Goal: Transaction & Acquisition: Obtain resource

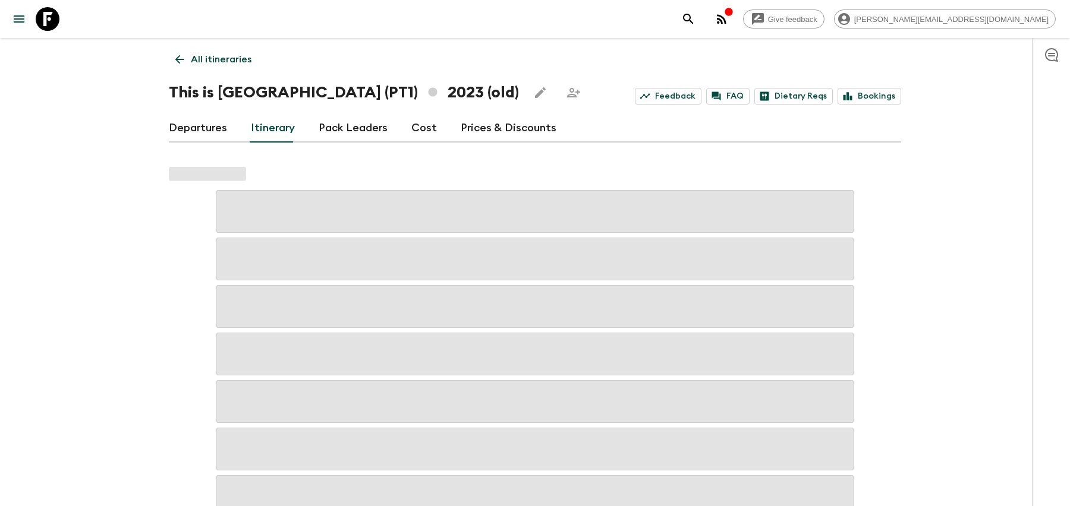
click at [794, 10] on div "Give feedback [PERSON_NAME][EMAIL_ADDRESS][DOMAIN_NAME]" at bounding box center [865, 19] width 379 height 24
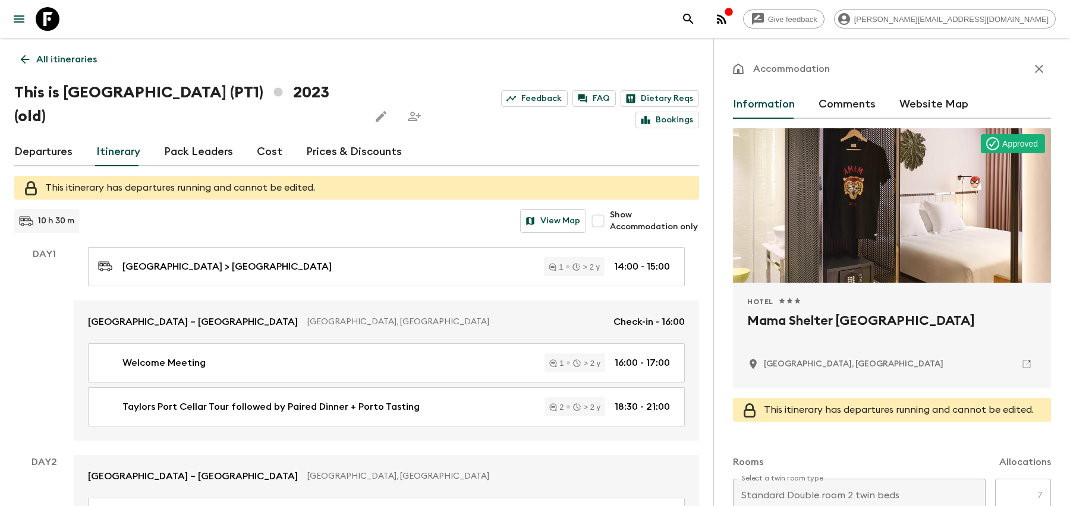
click at [696, 16] on icon "search adventures" at bounding box center [688, 19] width 14 height 14
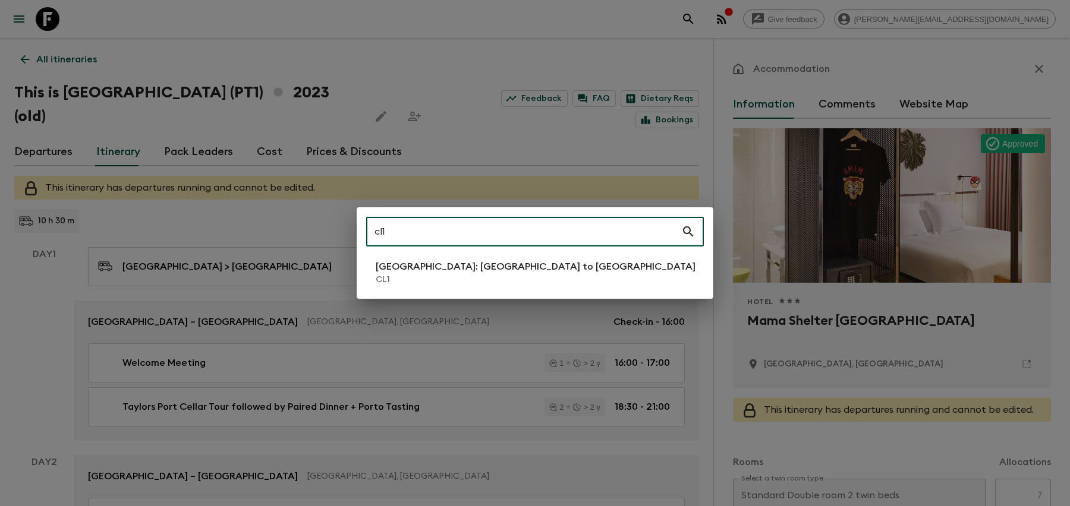
type input "cl1"
click at [402, 277] on p "CL1" at bounding box center [536, 280] width 320 height 12
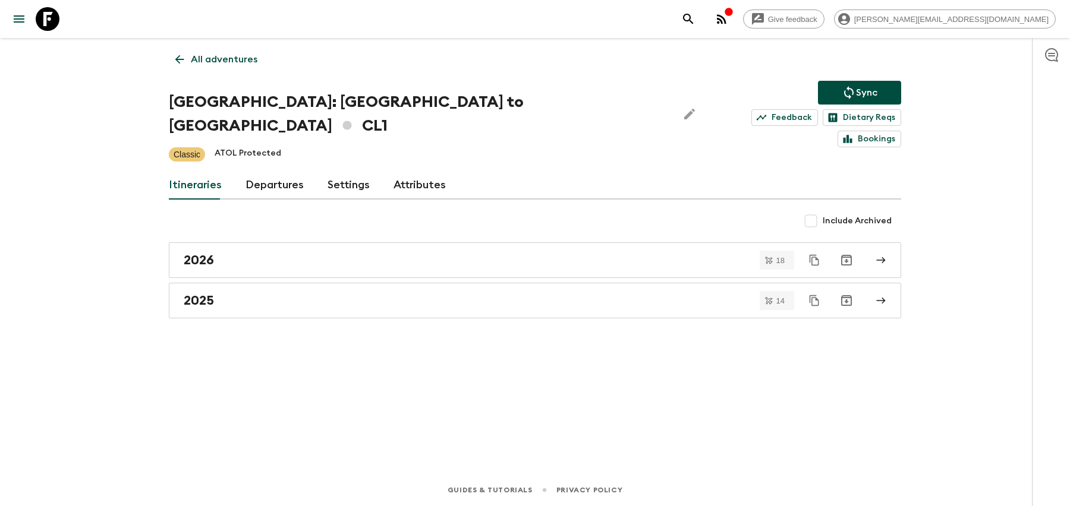
click at [402, 293] on div "2025" at bounding box center [524, 300] width 680 height 15
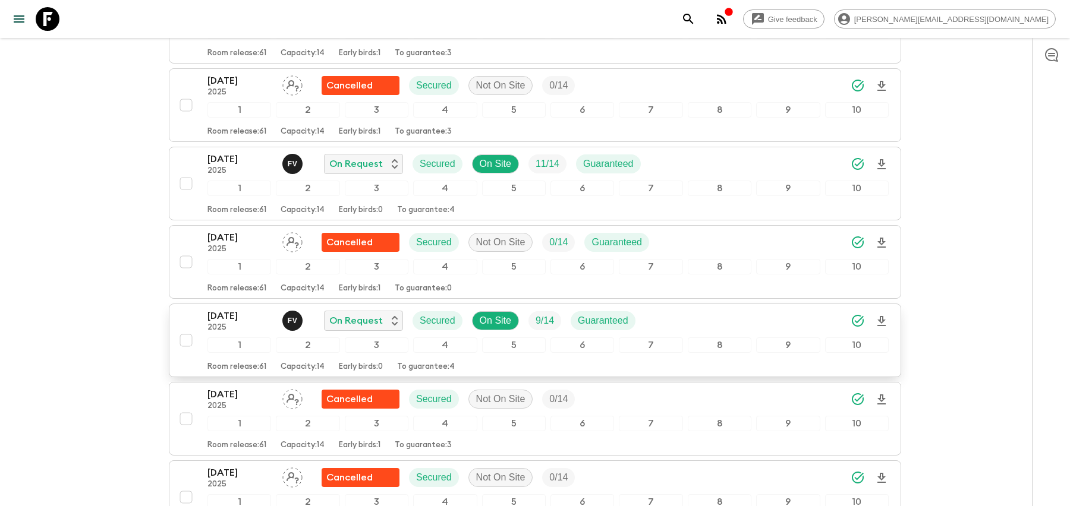
scroll to position [556, 0]
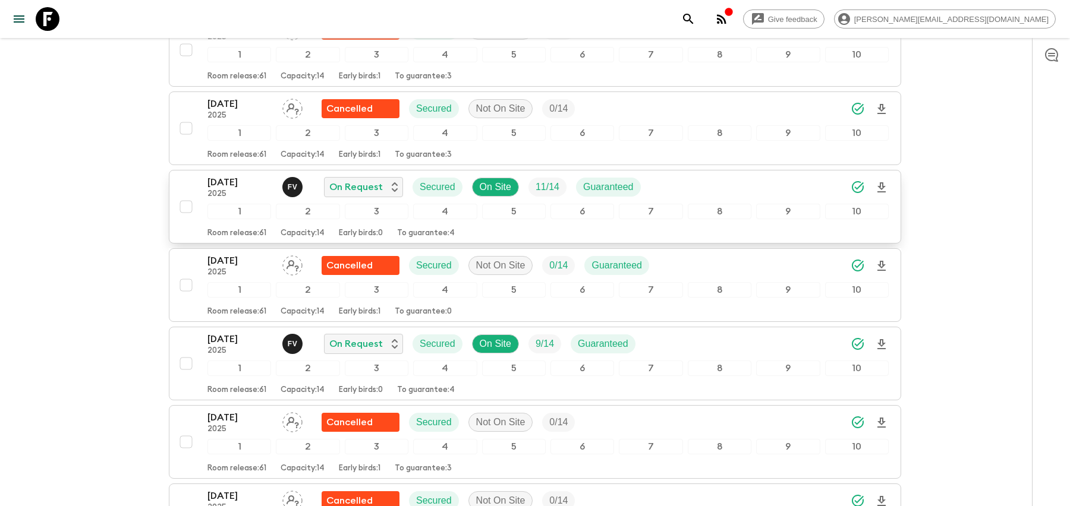
click at [675, 175] on div "[DATE] 2025 F V On Request Secured On Site 11 / 14 Guaranteed" at bounding box center [547, 187] width 681 height 24
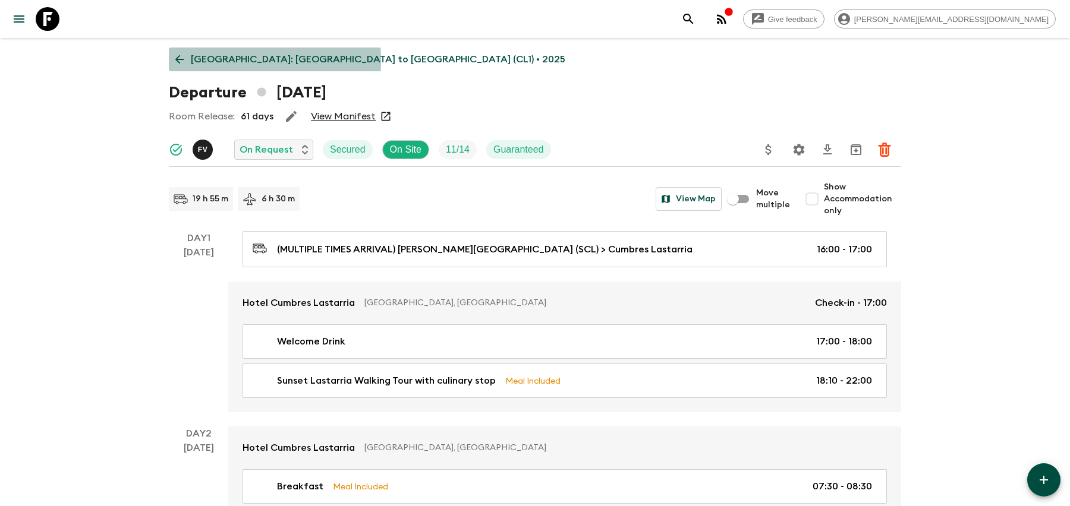
click at [196, 61] on p "[GEOGRAPHIC_DATA]: [GEOGRAPHIC_DATA] to [GEOGRAPHIC_DATA] (CL1) • 2025" at bounding box center [378, 59] width 375 height 14
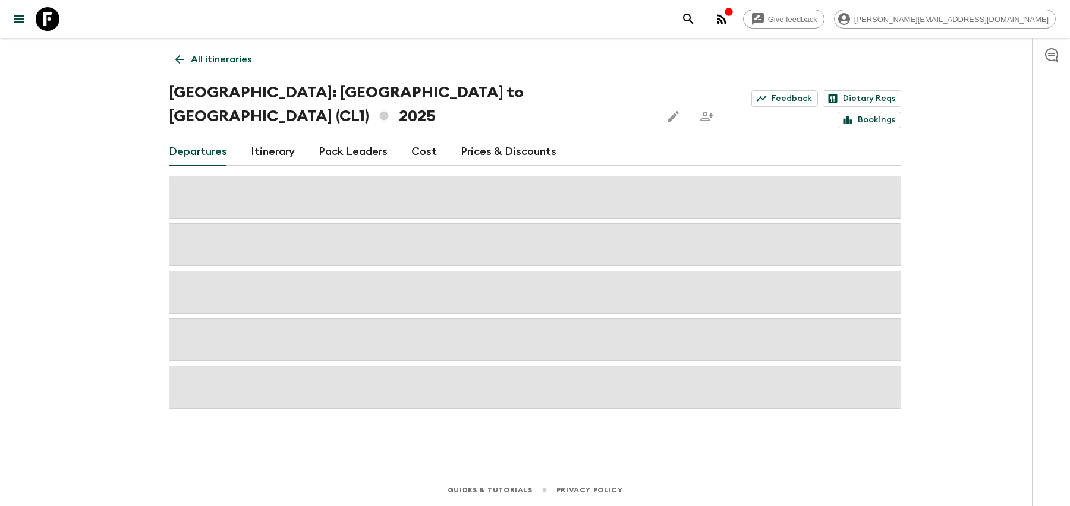
click at [406, 138] on div "Departures Itinerary Pack Leaders Cost Prices & Discounts" at bounding box center [535, 152] width 732 height 29
click at [413, 138] on link "Cost" at bounding box center [424, 152] width 26 height 29
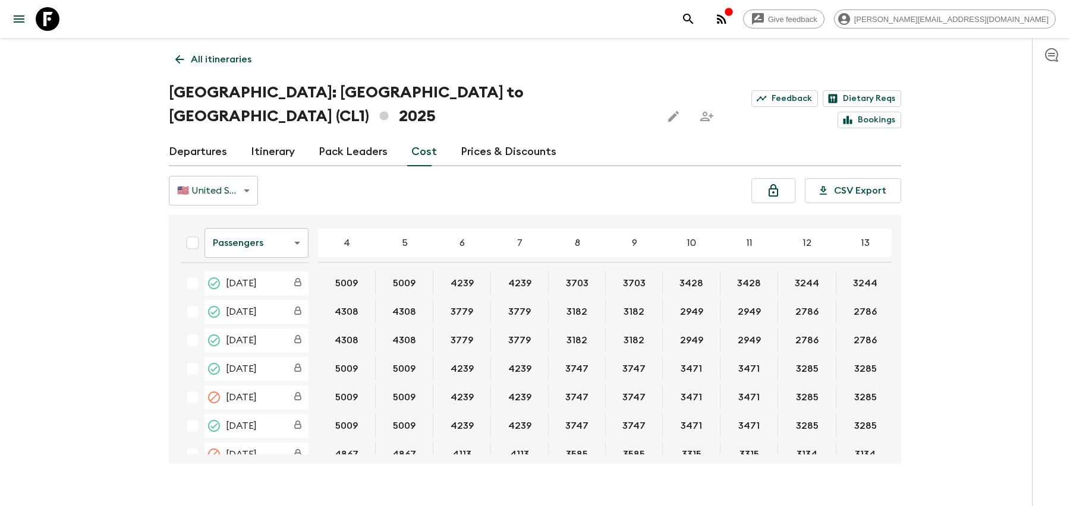
click at [224, 217] on body "Give feedback [PERSON_NAME][EMAIL_ADDRESS][DOMAIN_NAME] All itineraries [GEOGRA…" at bounding box center [535, 265] width 1070 height 530
click at [230, 270] on li "Extras" at bounding box center [256, 267] width 104 height 19
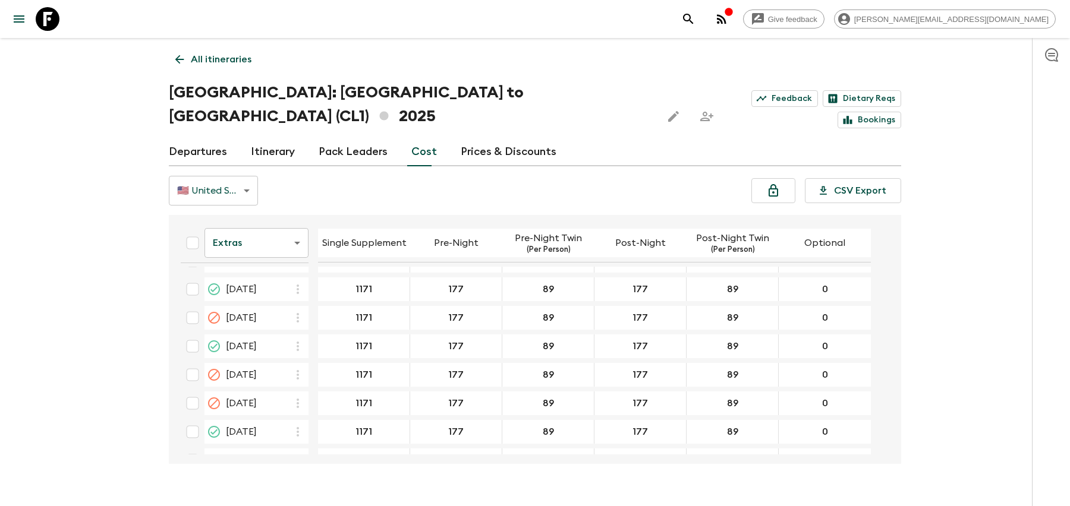
scroll to position [302, 0]
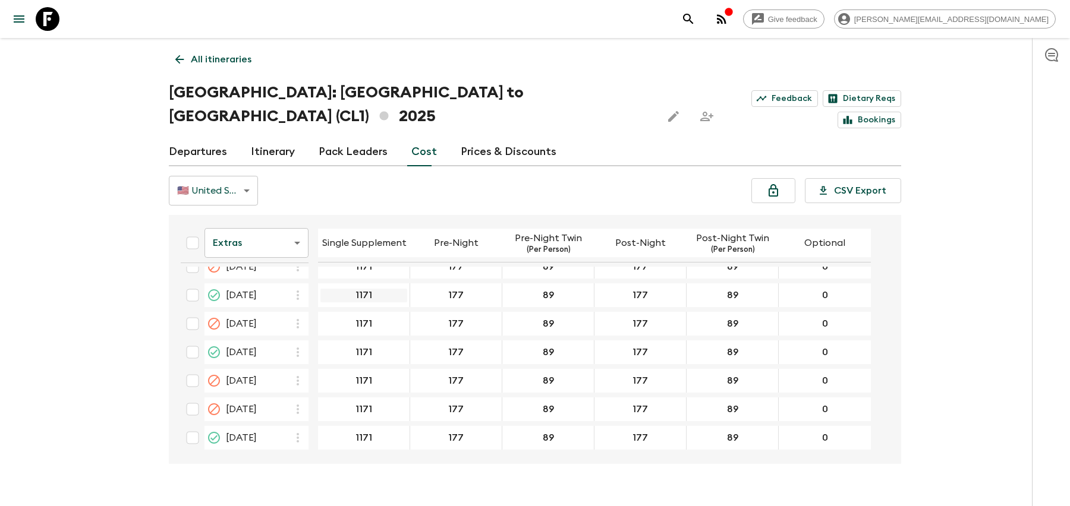
drag, startPoint x: 385, startPoint y: 265, endPoint x: 347, endPoint y: 265, distance: 37.5
click at [255, 138] on link "Itinerary" at bounding box center [273, 152] width 44 height 29
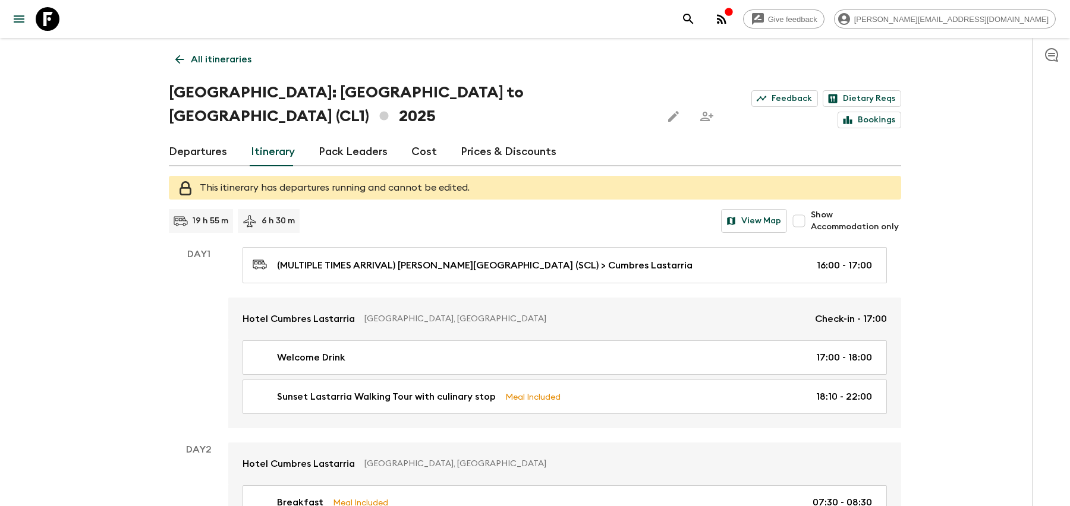
click at [696, 18] on icon "search adventures" at bounding box center [688, 19] width 14 height 14
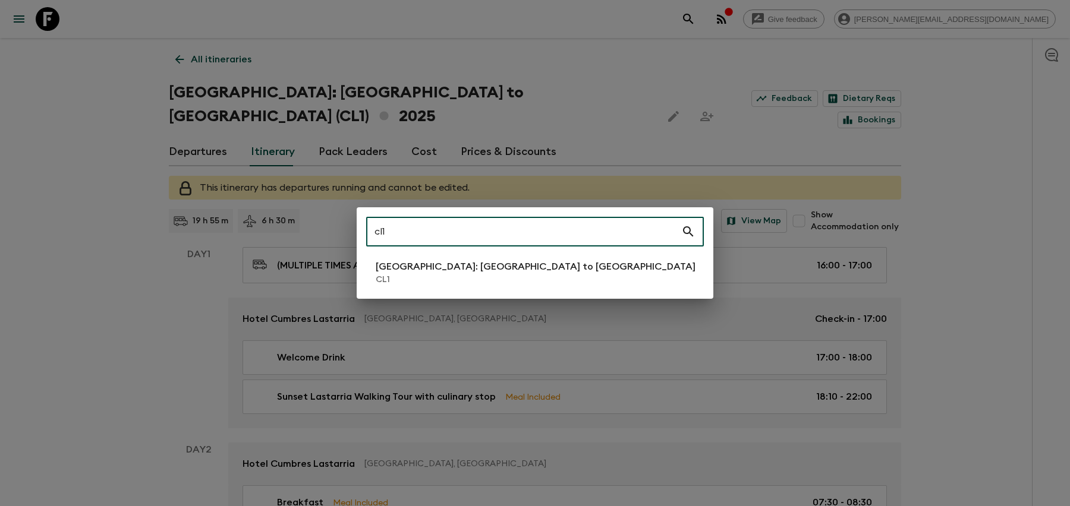
type input "cl1"
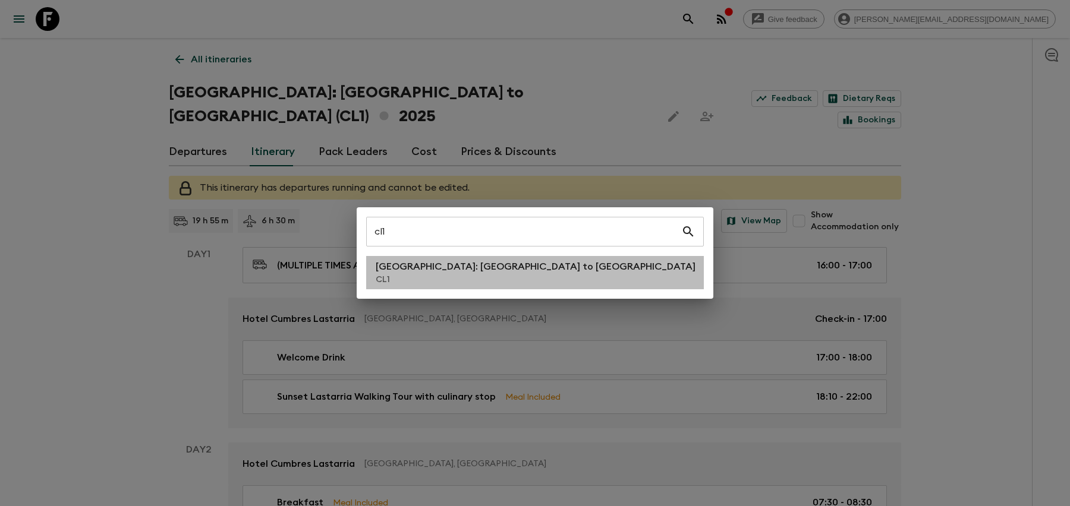
click at [454, 271] on p "[GEOGRAPHIC_DATA]: [GEOGRAPHIC_DATA] to [GEOGRAPHIC_DATA]" at bounding box center [536, 267] width 320 height 14
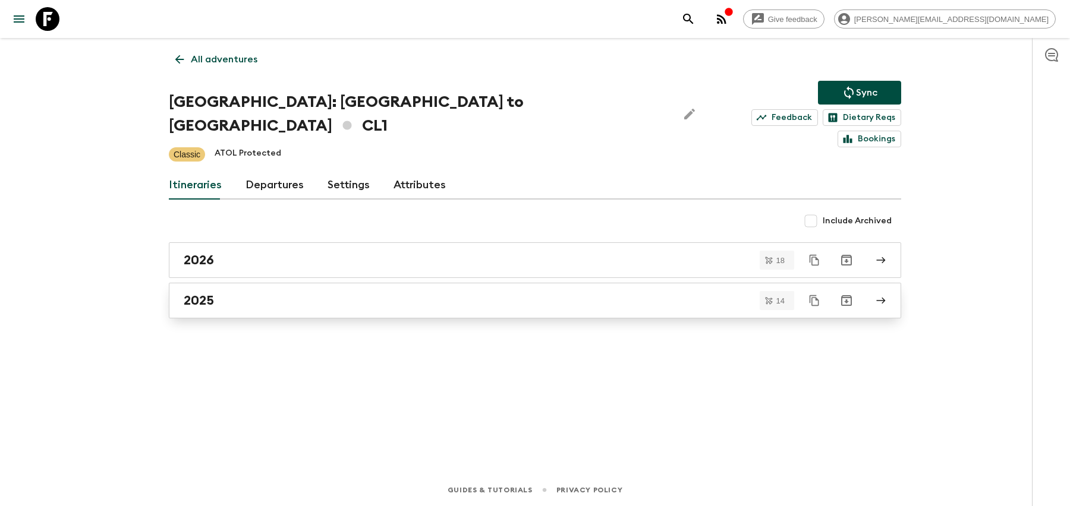
click at [421, 293] on div "2025" at bounding box center [524, 300] width 680 height 15
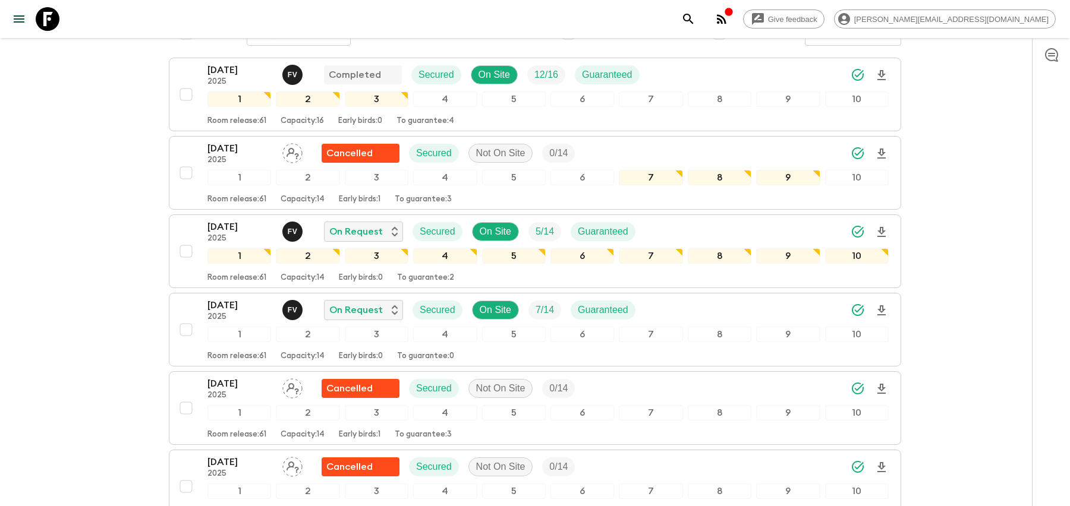
scroll to position [378, 0]
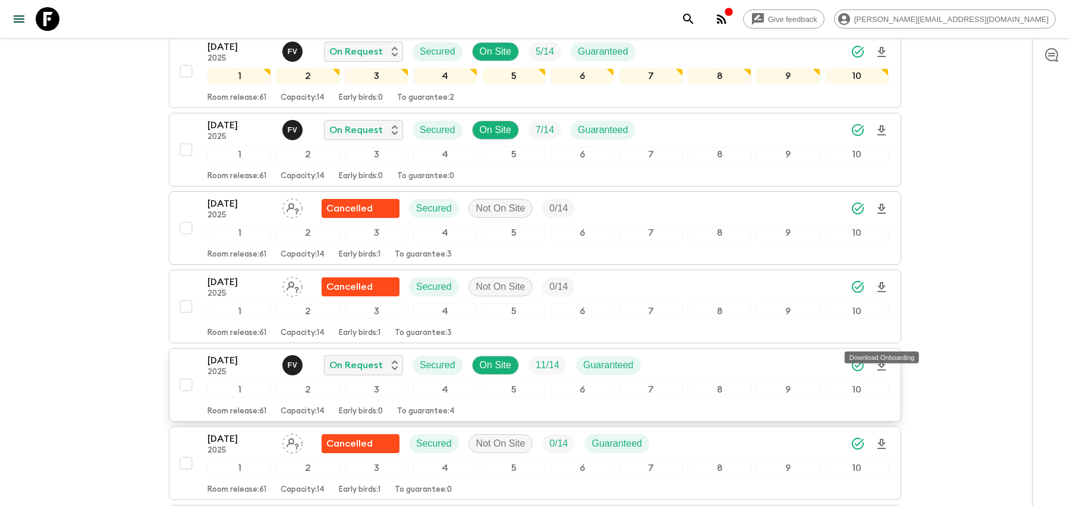
click at [880, 361] on icon "Download Onboarding" at bounding box center [881, 366] width 8 height 10
